Goal: Information Seeking & Learning: Find specific fact

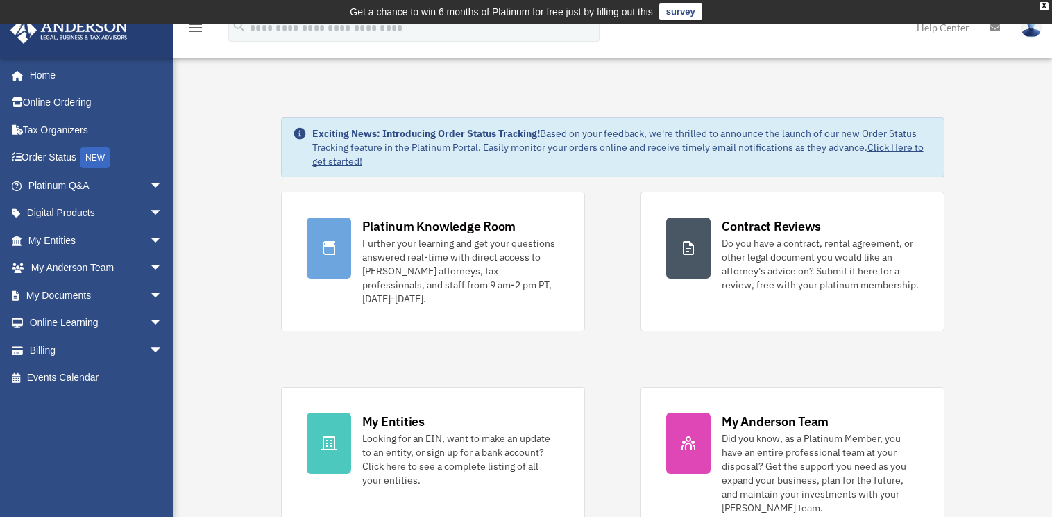
click at [994, 28] on icon at bounding box center [996, 28] width 10 height 10
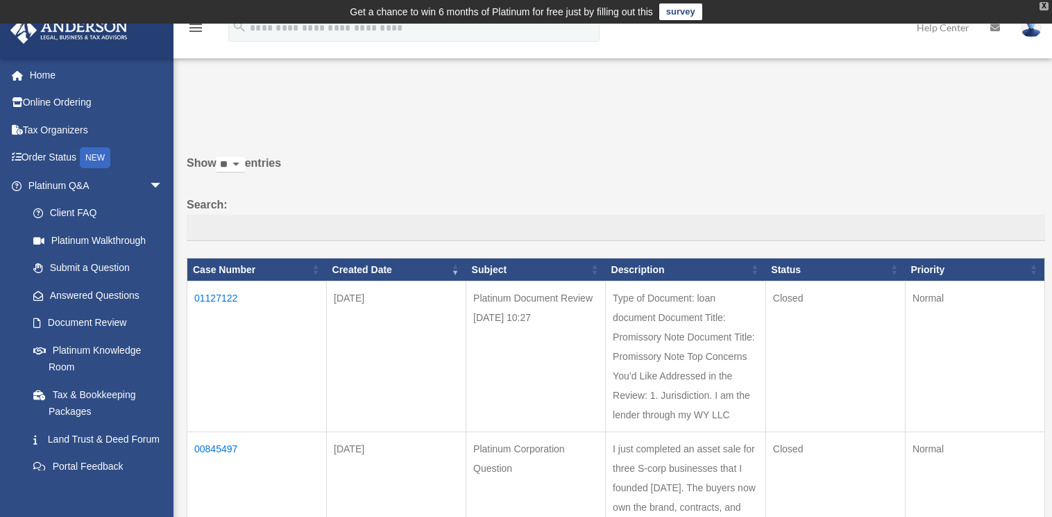
click at [1042, 7] on div "X" at bounding box center [1044, 6] width 9 height 8
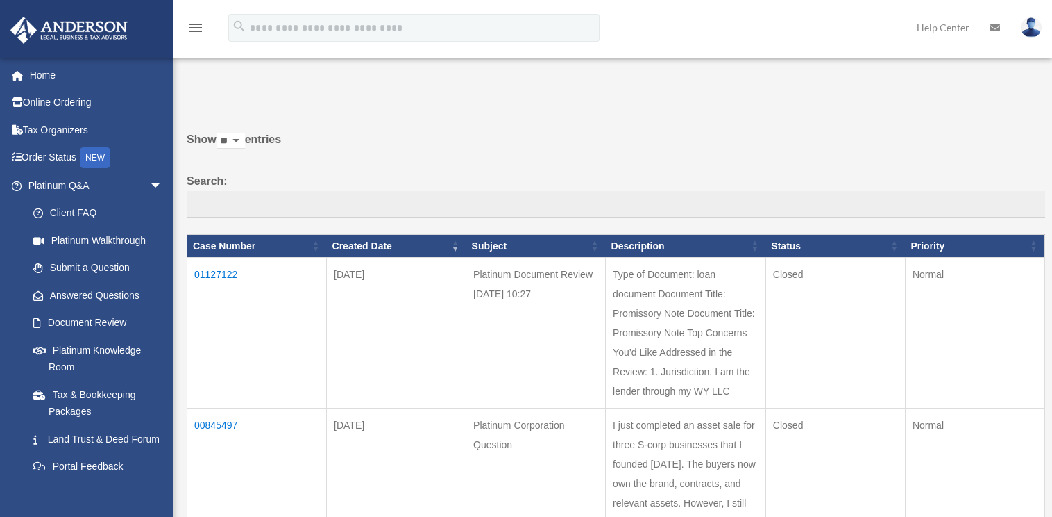
click at [228, 274] on td "01127122" at bounding box center [257, 333] width 140 height 151
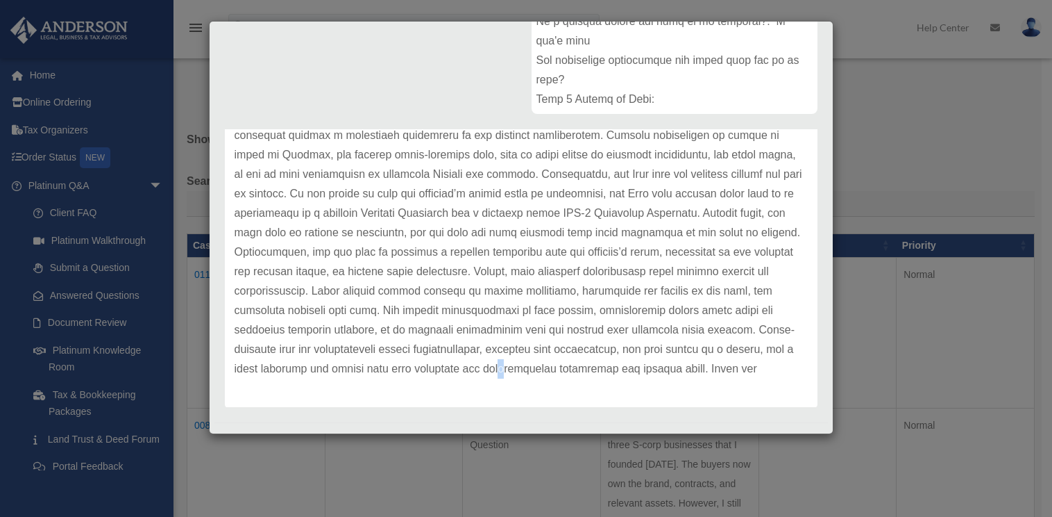
drag, startPoint x: 504, startPoint y: 376, endPoint x: 507, endPoint y: 385, distance: 9.4
click at [507, 385] on div "Update date : 09-30-2025" at bounding box center [521, 183] width 593 height 447
click at [519, 333] on p at bounding box center [521, 184] width 573 height 389
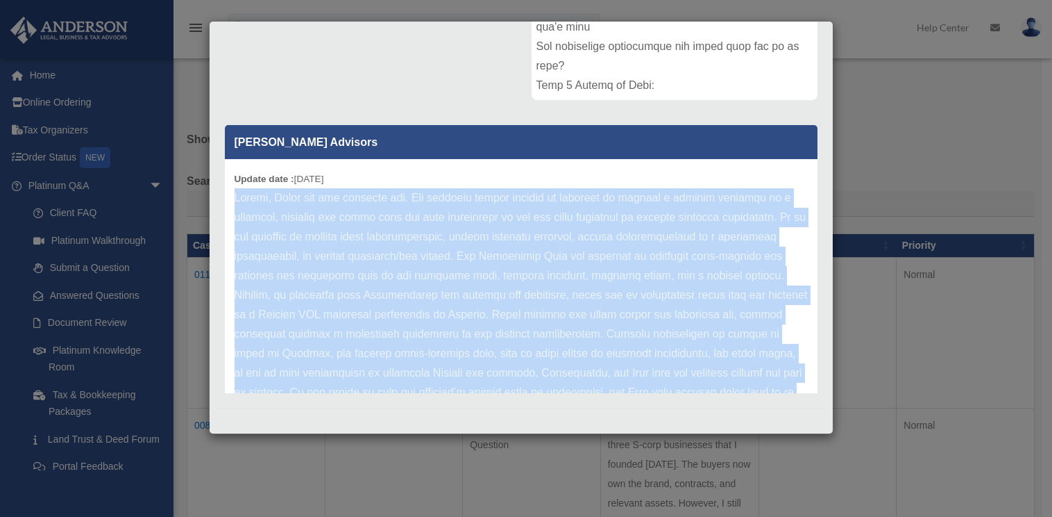
drag, startPoint x: 762, startPoint y: 351, endPoint x: 236, endPoint y: 196, distance: 547.9
click at [236, 196] on p at bounding box center [521, 382] width 573 height 389
copy p "Daniel, Thank you for reaching out. The document review service is intended to …"
click at [505, 190] on p at bounding box center [521, 382] width 573 height 389
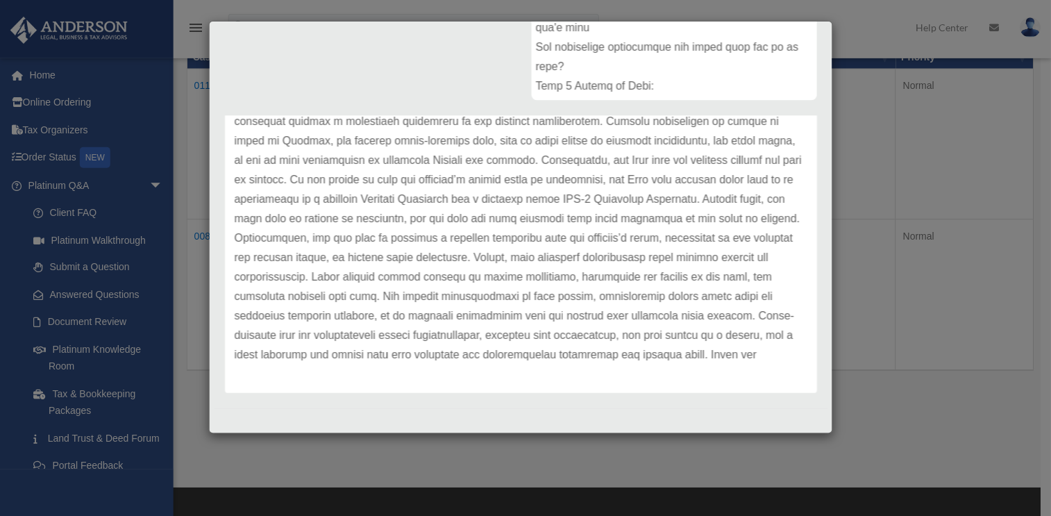
scroll to position [213, 0]
